Goal: Transaction & Acquisition: Purchase product/service

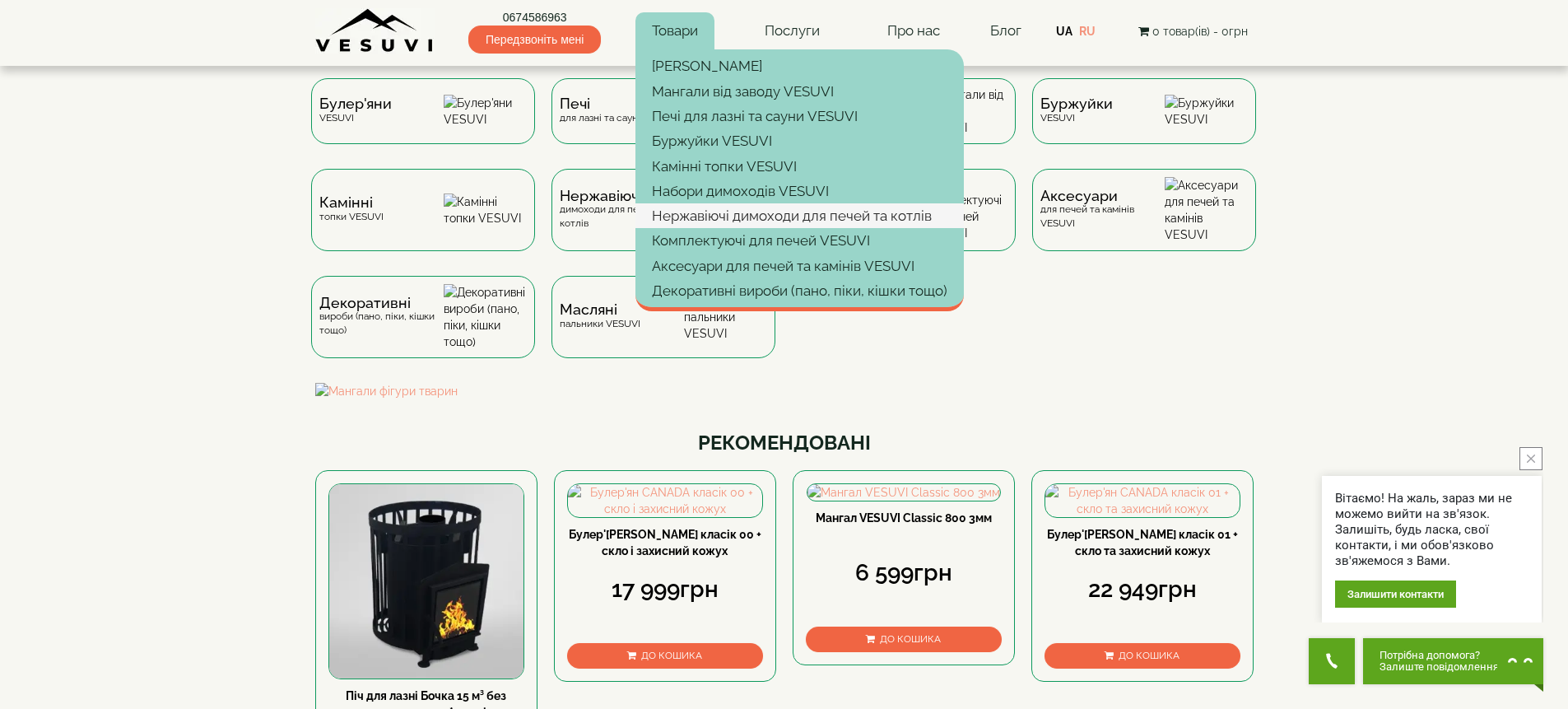
click at [718, 224] on link "Нержавіючі димоходи для печей та котлів" at bounding box center [799, 216] width 328 height 25
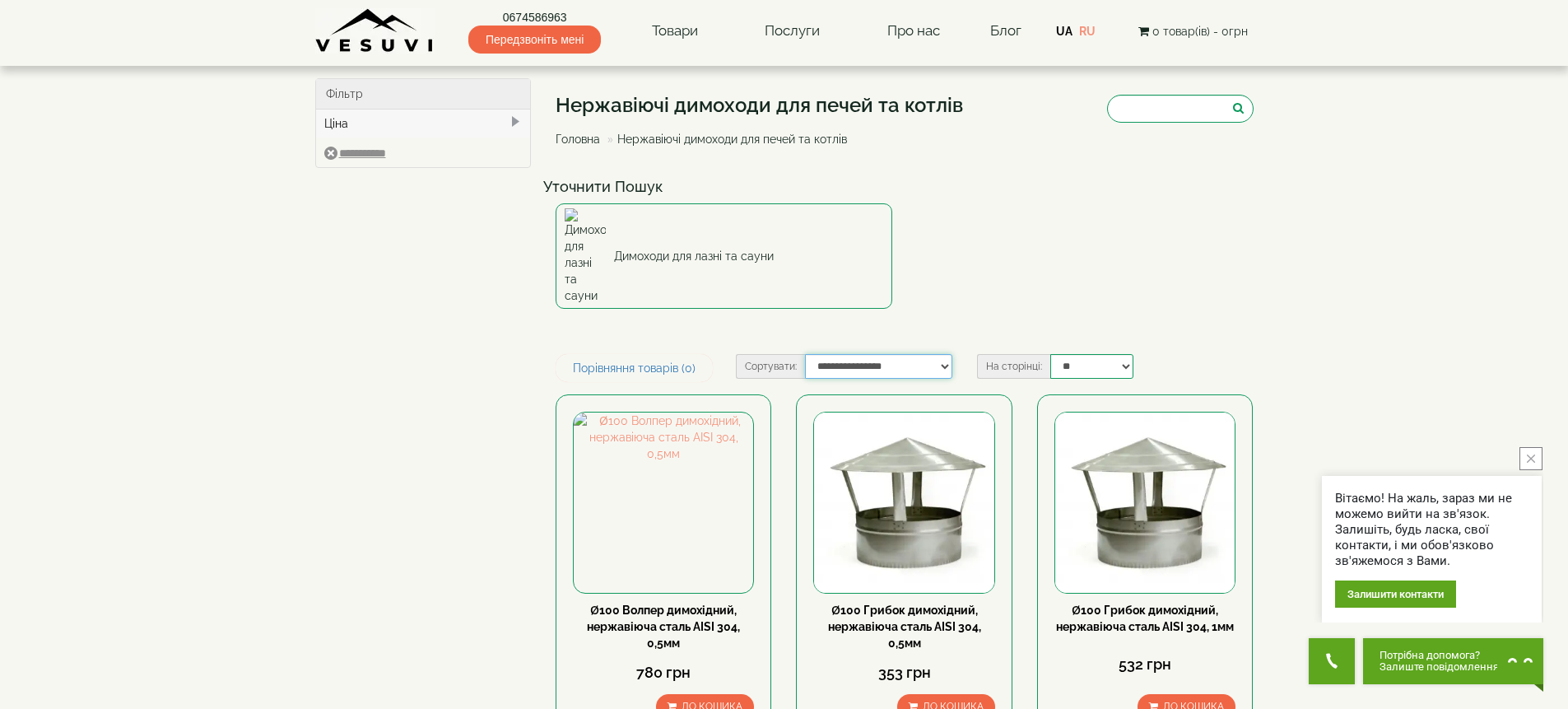
click at [878, 354] on select "**********" at bounding box center [878, 366] width 147 height 25
click at [805, 354] on select "**********" at bounding box center [878, 366] width 147 height 25
click at [427, 115] on div "Ціна" at bounding box center [423, 124] width 215 height 28
click at [429, 119] on div "Ціна" at bounding box center [423, 124] width 215 height 28
click at [1169, 97] on input "search" at bounding box center [1180, 109] width 147 height 28
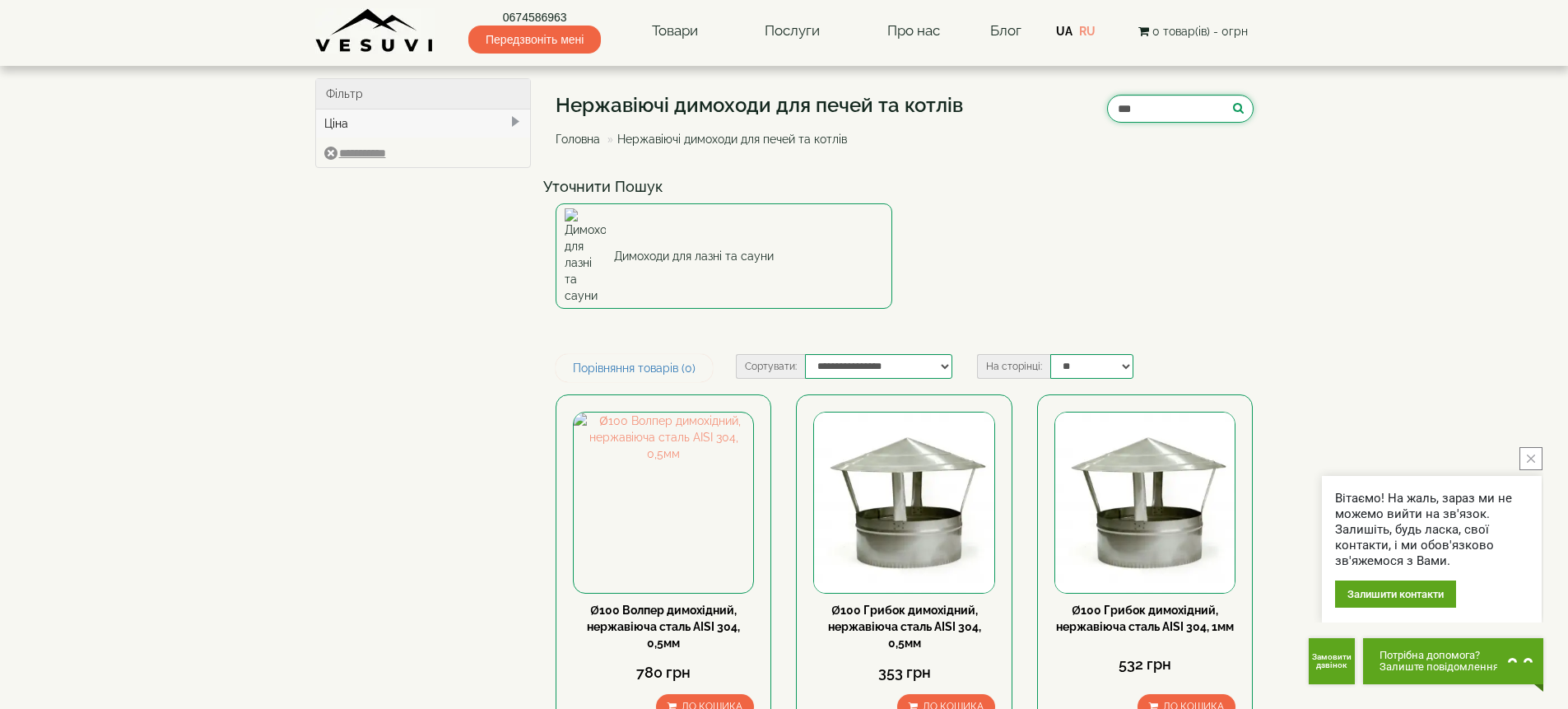
type input "***"
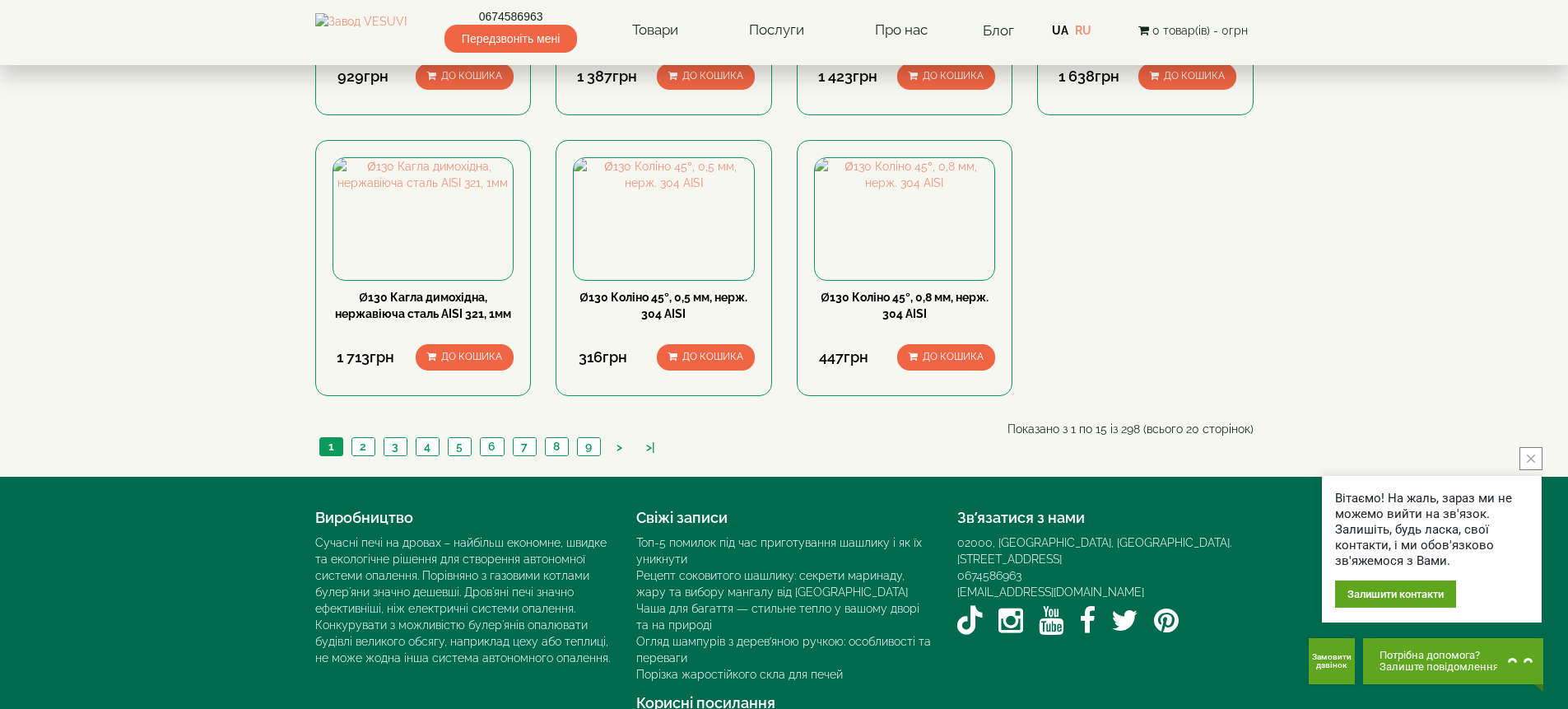
scroll to position [1229, 0]
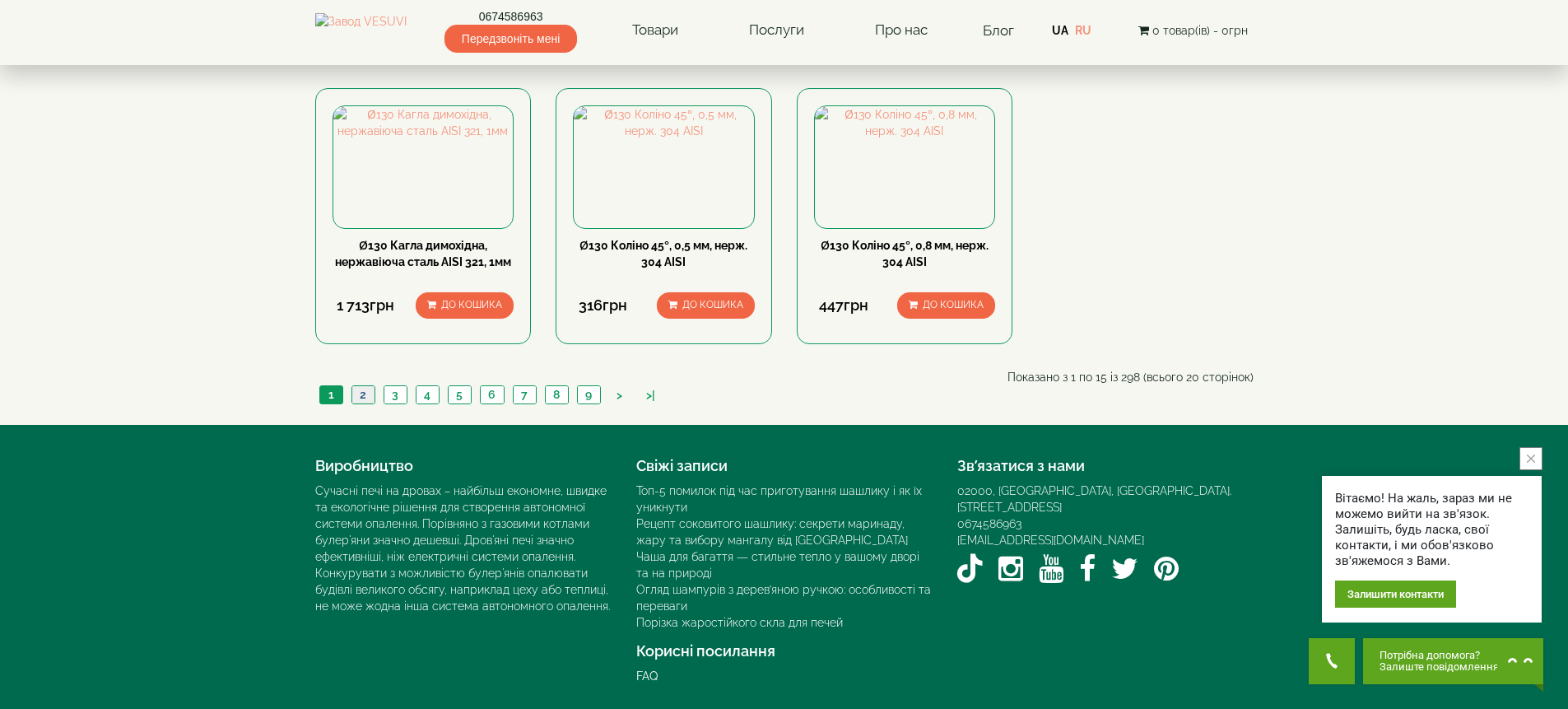
click at [362, 403] on link "2" at bounding box center [362, 395] width 23 height 18
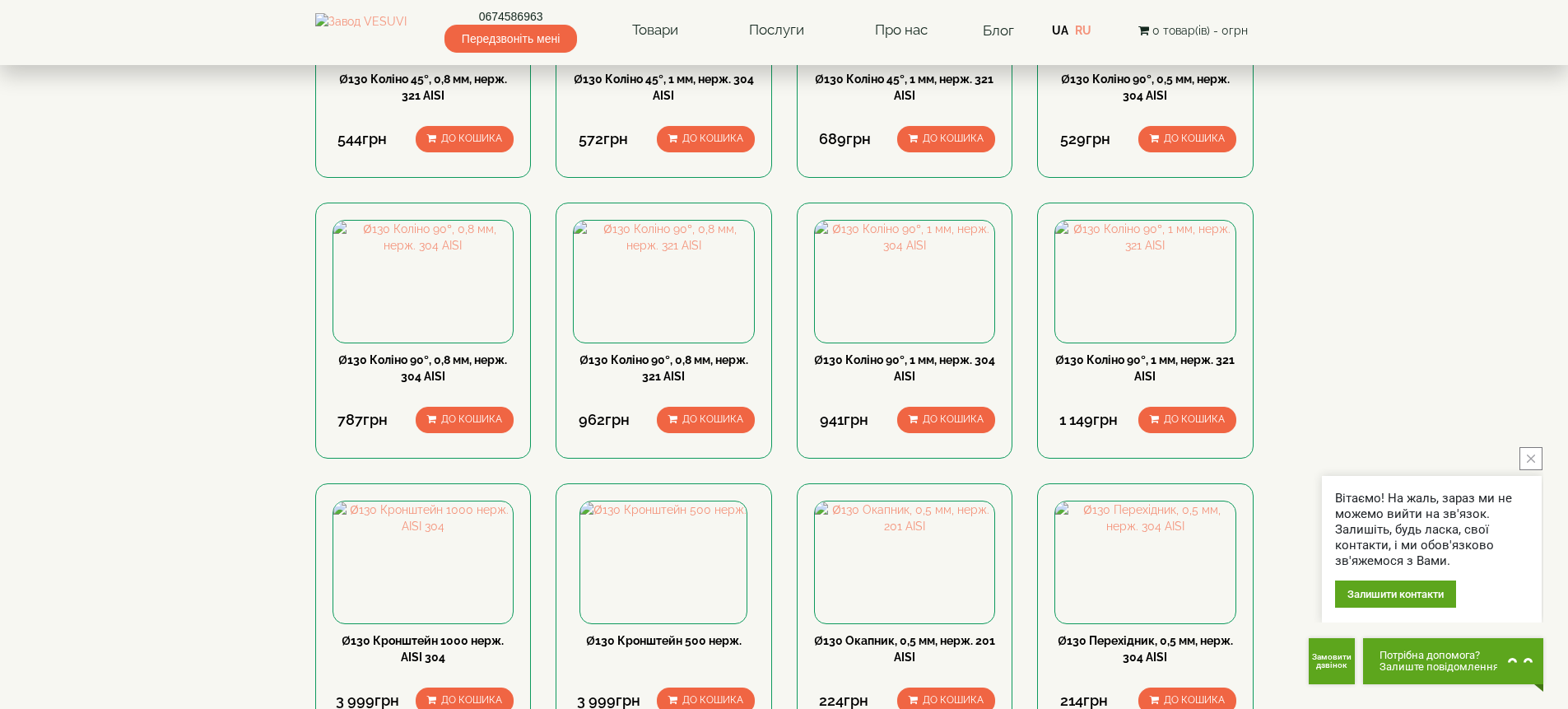
scroll to position [254, 0]
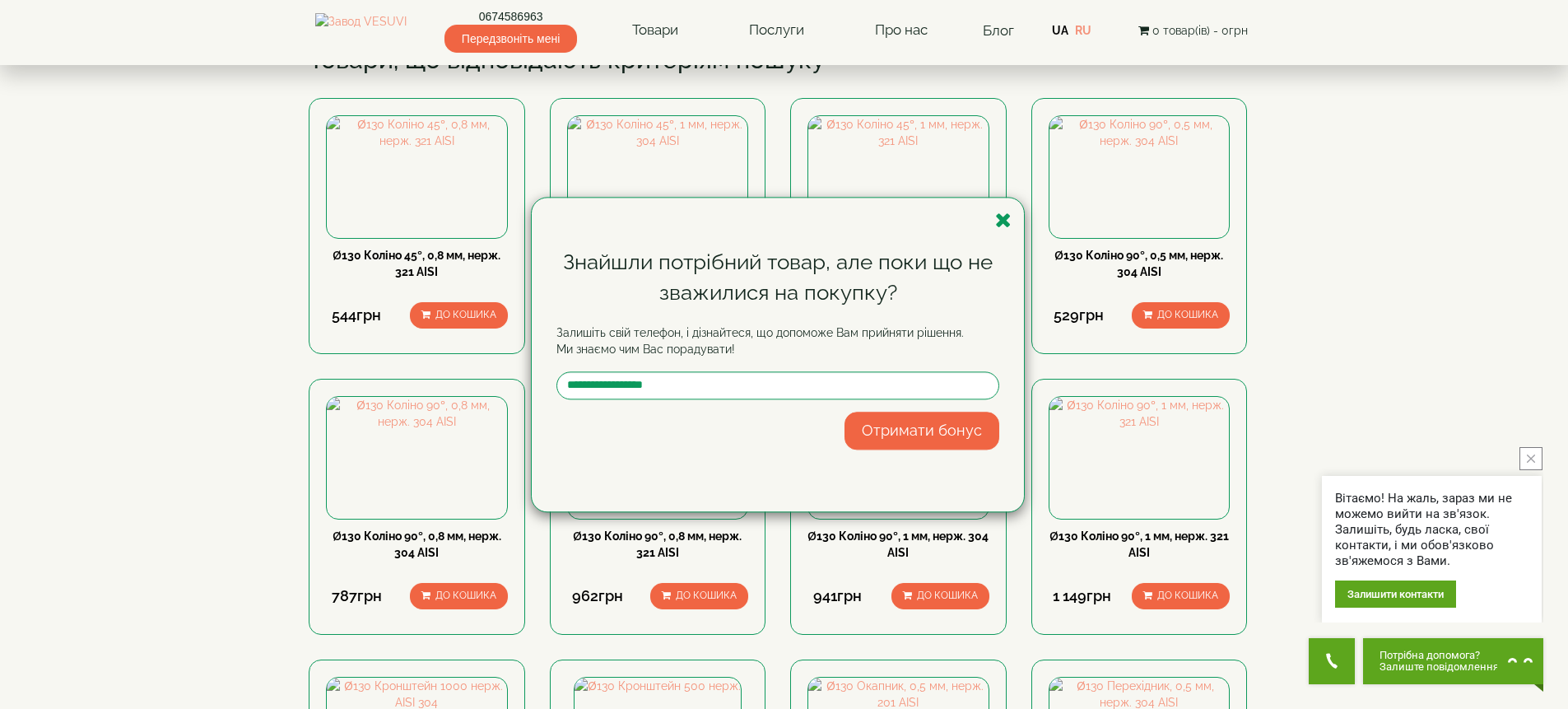
click at [1006, 219] on icon "button" at bounding box center [1003, 220] width 17 height 20
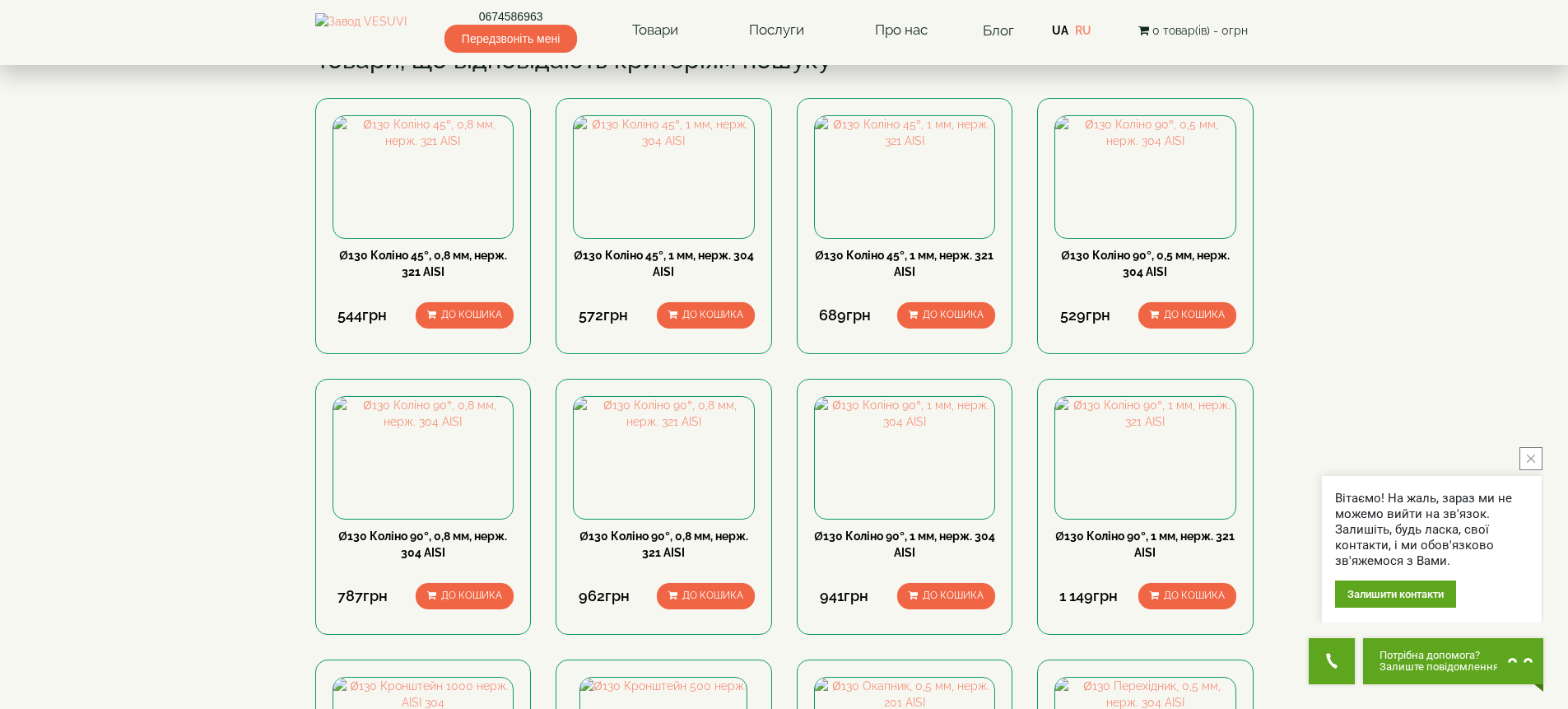
click at [1528, 458] on icon "close button" at bounding box center [1530, 458] width 8 height 8
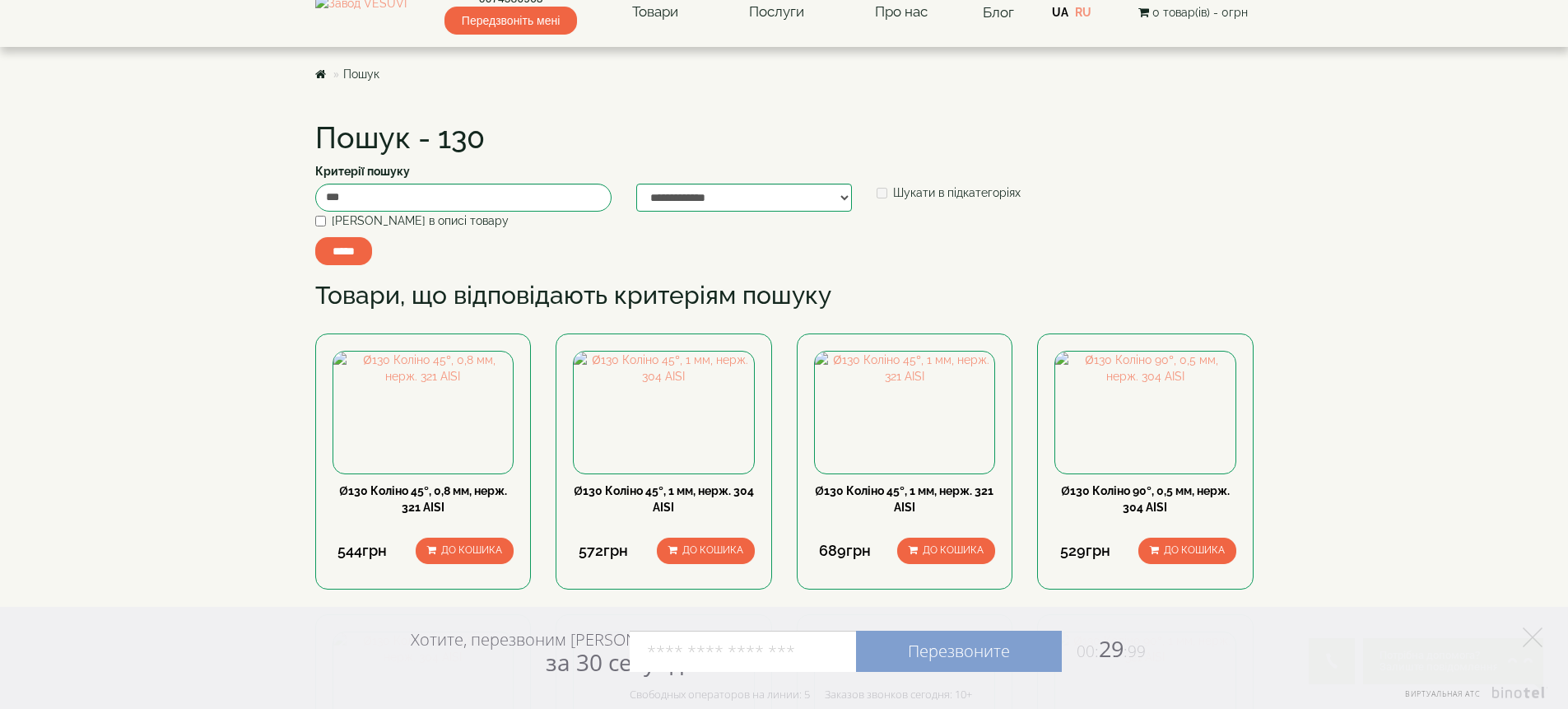
scroll to position [0, 0]
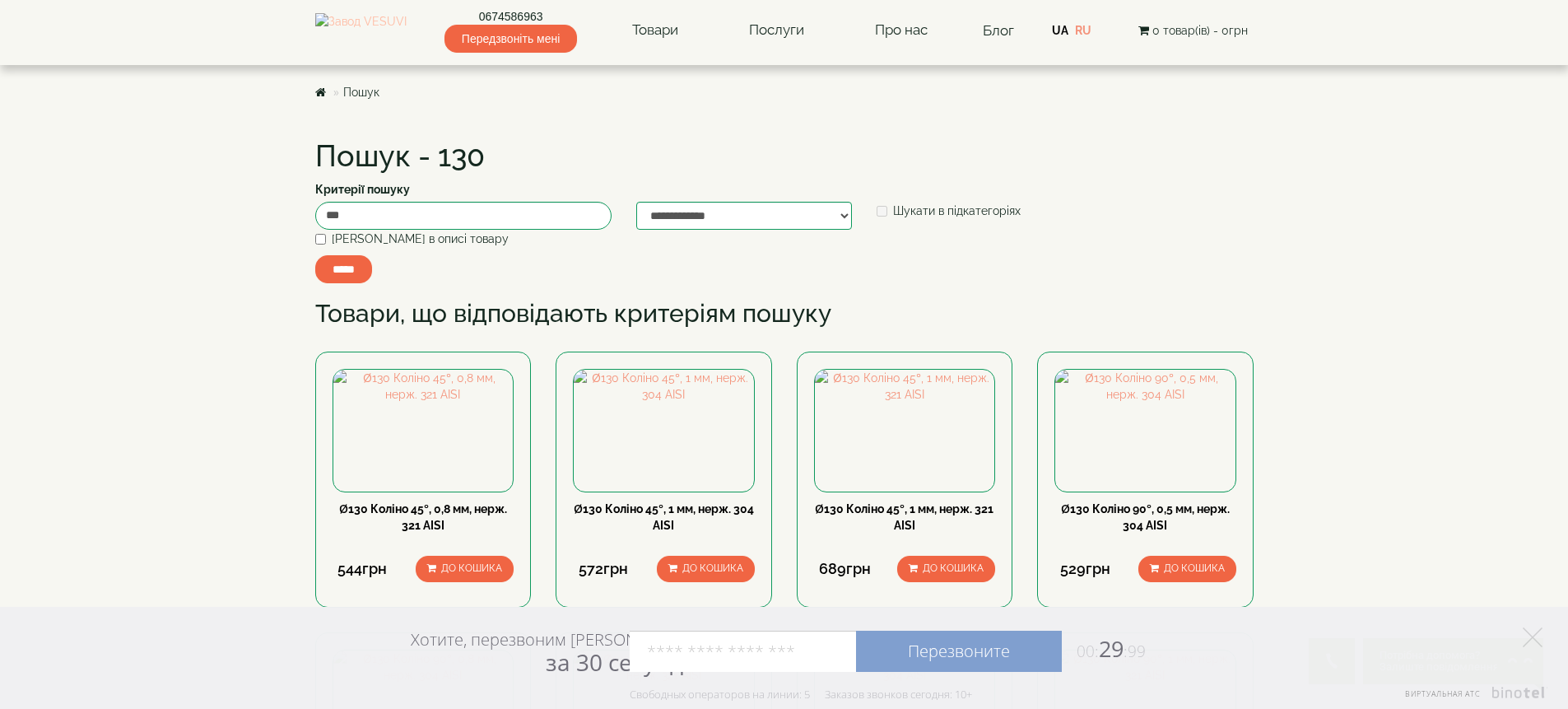
click at [356, 30] on img at bounding box center [360, 30] width 91 height 34
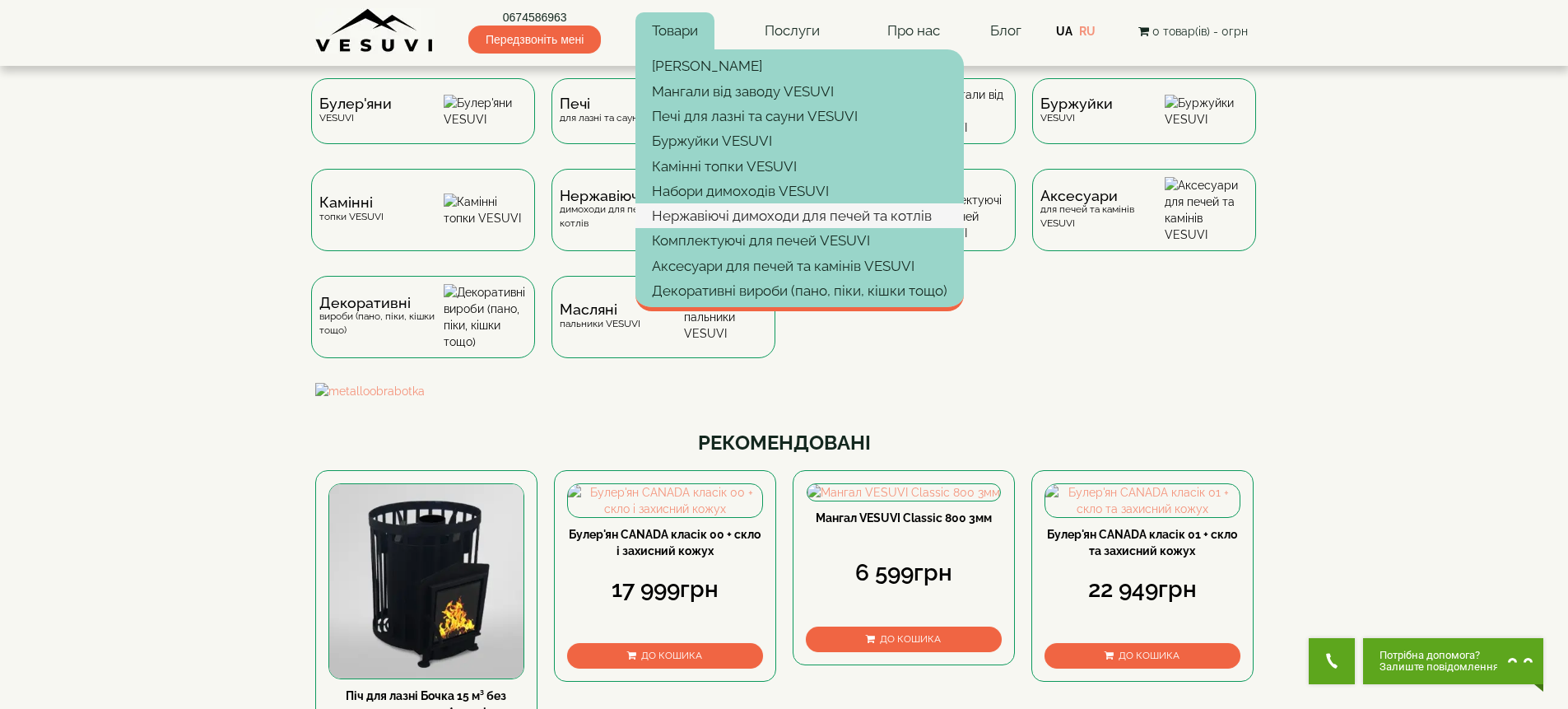
click at [735, 211] on link "Нержавіючі димоходи для печей та котлів" at bounding box center [799, 216] width 328 height 25
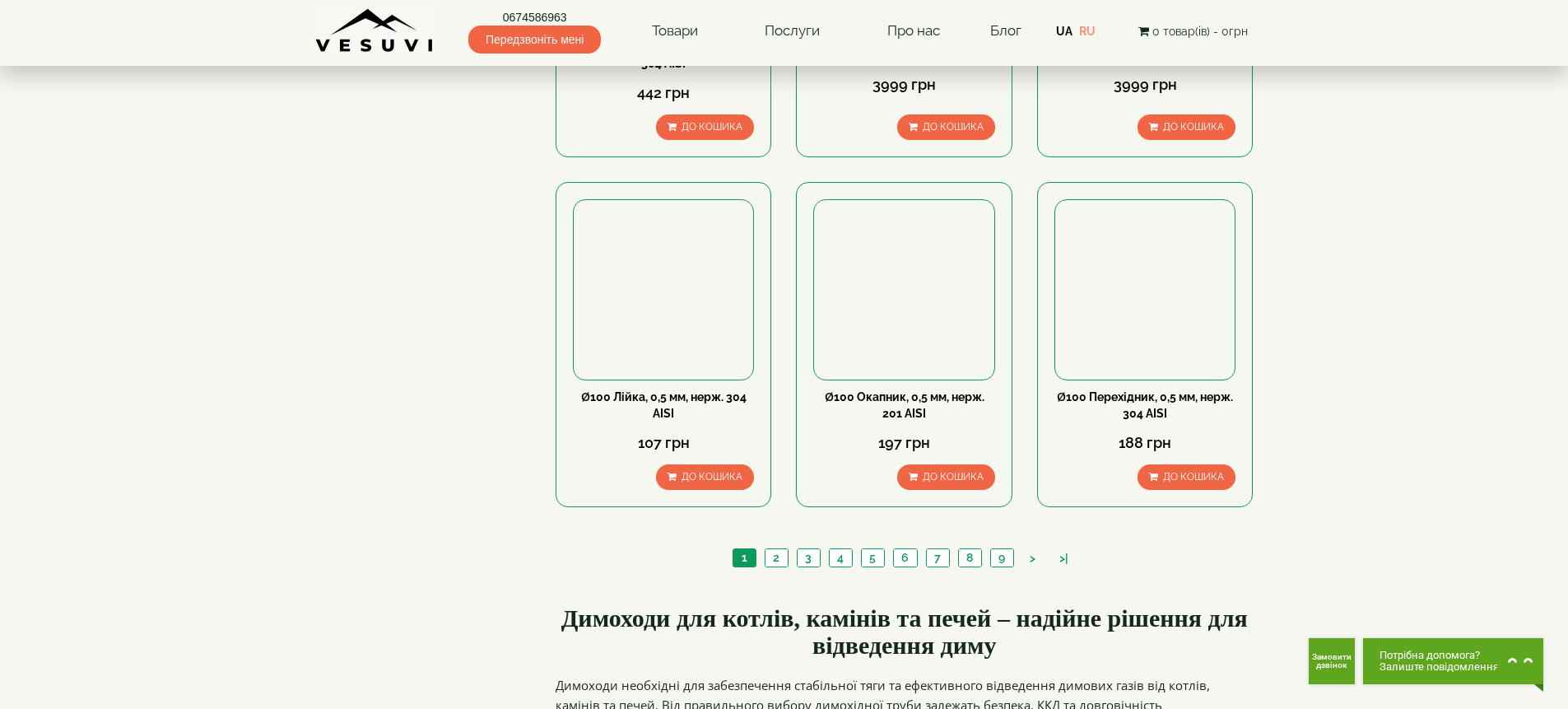
scroll to position [2437, 0]
